Goal: Navigation & Orientation: Find specific page/section

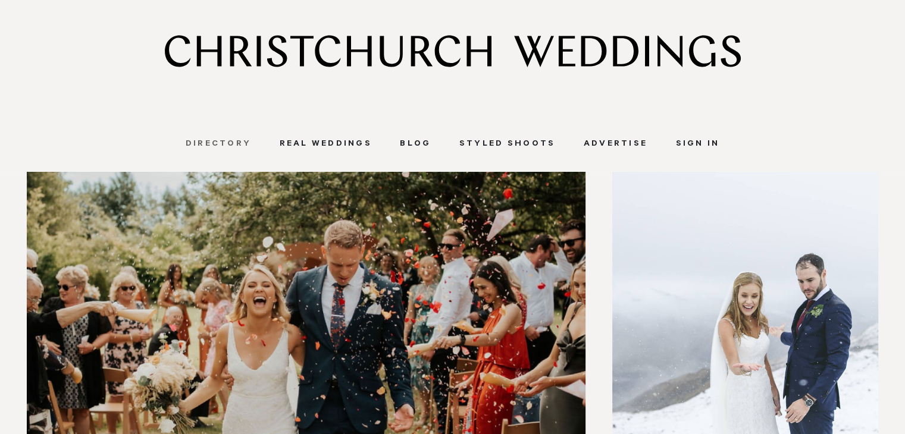
click at [238, 139] on link "Directory" at bounding box center [218, 144] width 94 height 11
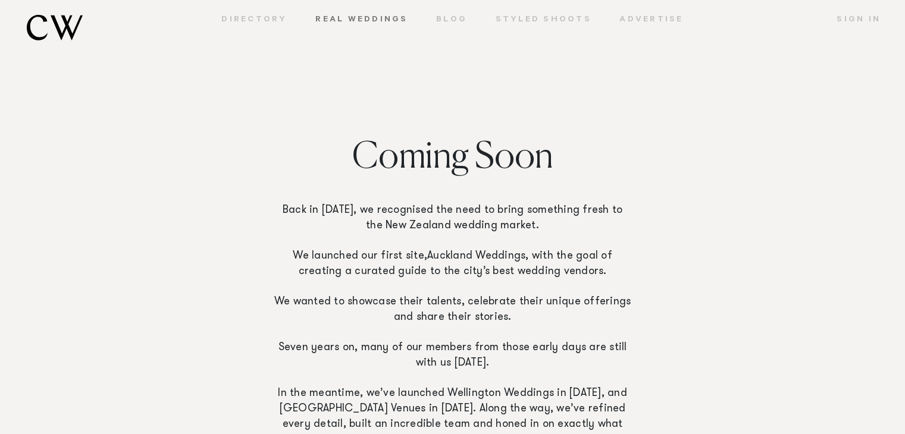
click at [355, 22] on link "Real Weddings" at bounding box center [361, 20] width 121 height 11
click at [396, 20] on link "Real Weddings" at bounding box center [361, 20] width 121 height 11
click at [447, 20] on link "Blog" at bounding box center [451, 20] width 59 height 11
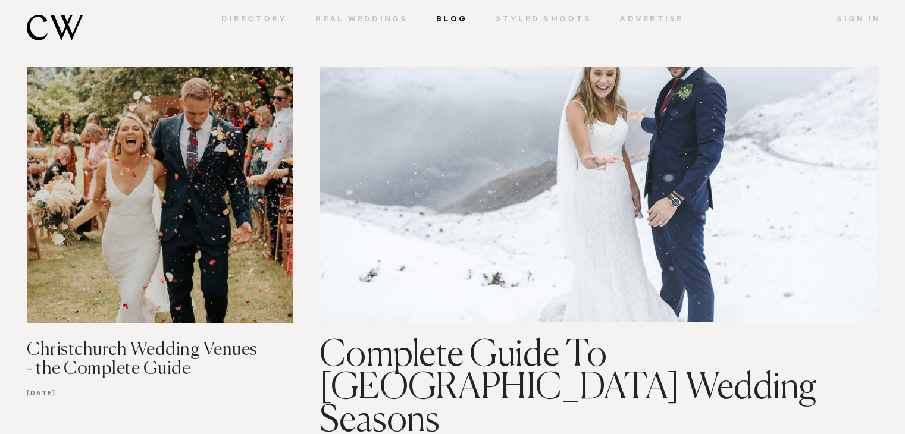
scroll to position [531, 0]
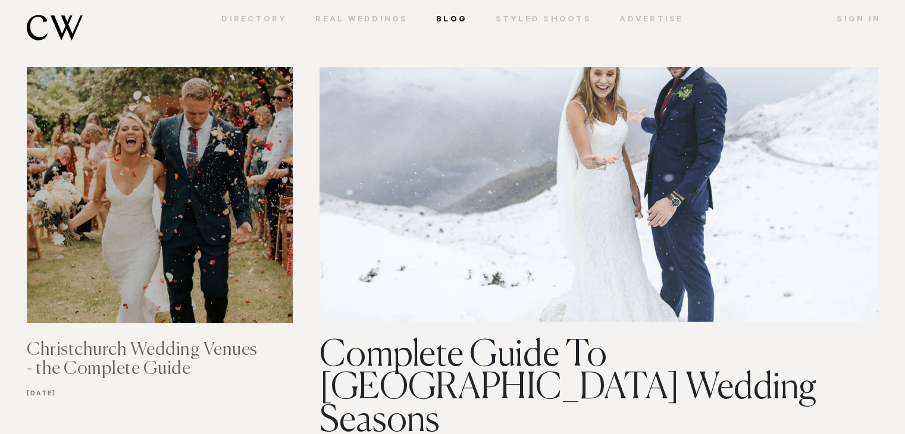
click at [231, 284] on img at bounding box center [160, 142] width 266 height 362
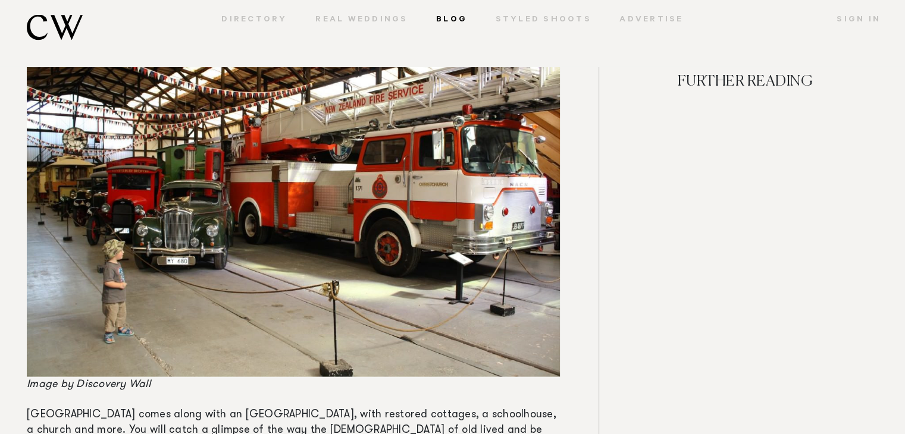
scroll to position [15890, 0]
